Goal: Transaction & Acquisition: Purchase product/service

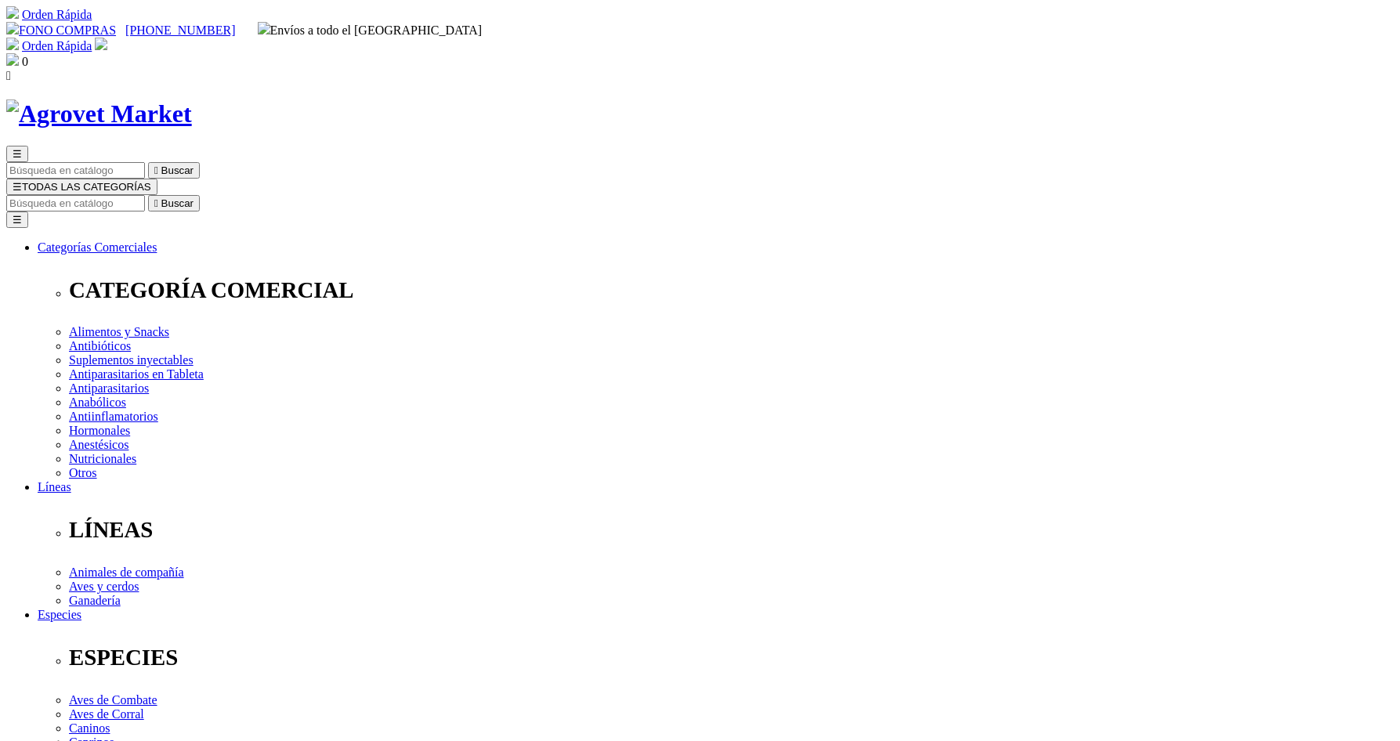
click at [145, 195] on input "Buscar" at bounding box center [75, 203] width 139 height 16
type input "gallofos"
click at [237, 195] on button " Buscar" at bounding box center [263, 203] width 52 height 16
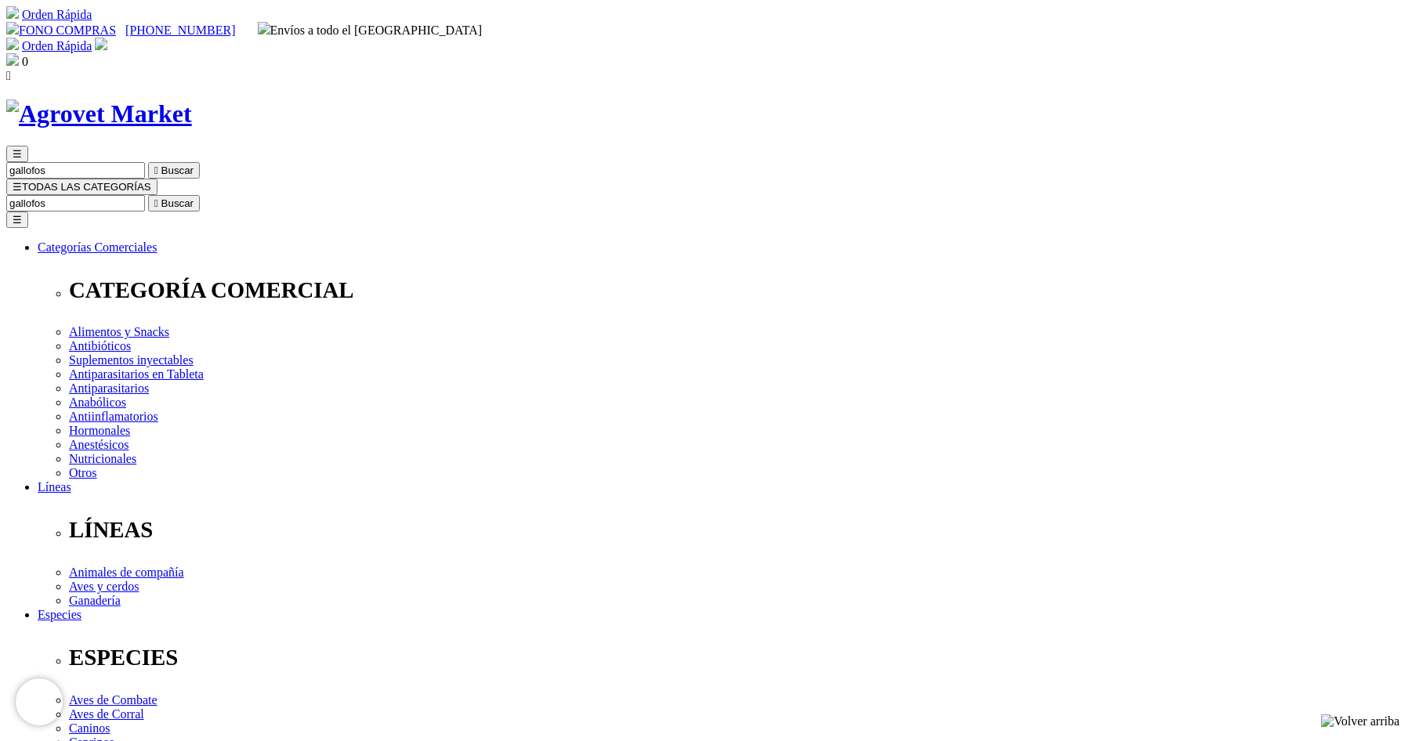
drag, startPoint x: 1026, startPoint y: 81, endPoint x: 1068, endPoint y: 86, distance: 41.9
click at [1068, 146] on div "☰ [GEOGRAPHIC_DATA]  Buscar ☰ TODAS LAS CATEGORÍAS [GEOGRAPHIC_DATA]  Buscar …" at bounding box center [705, 638] width 1399 height 985
